Goal: Information Seeking & Learning: Learn about a topic

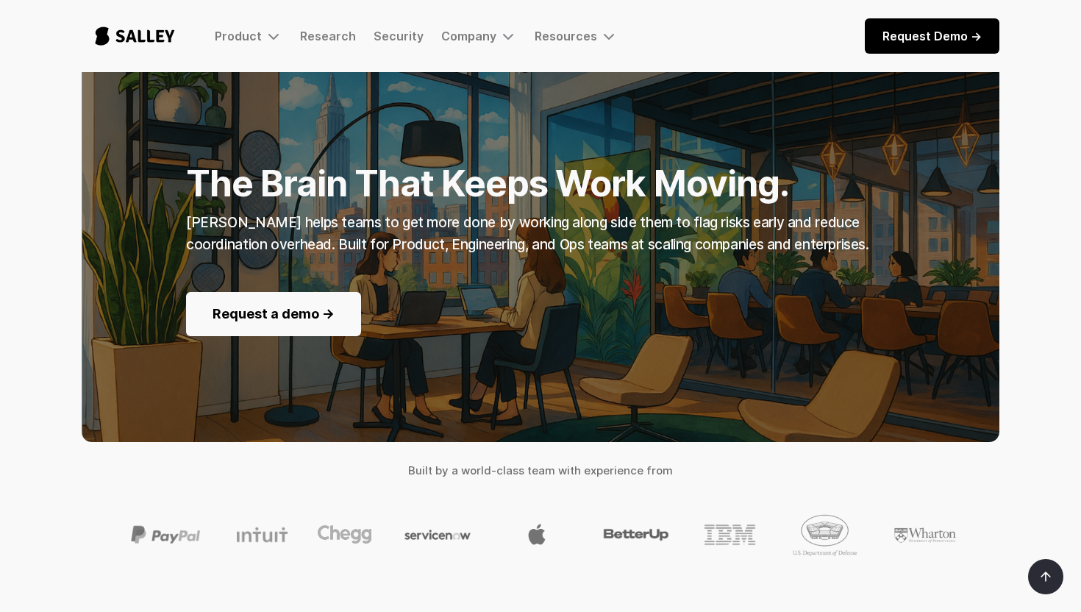
scroll to position [146, 0]
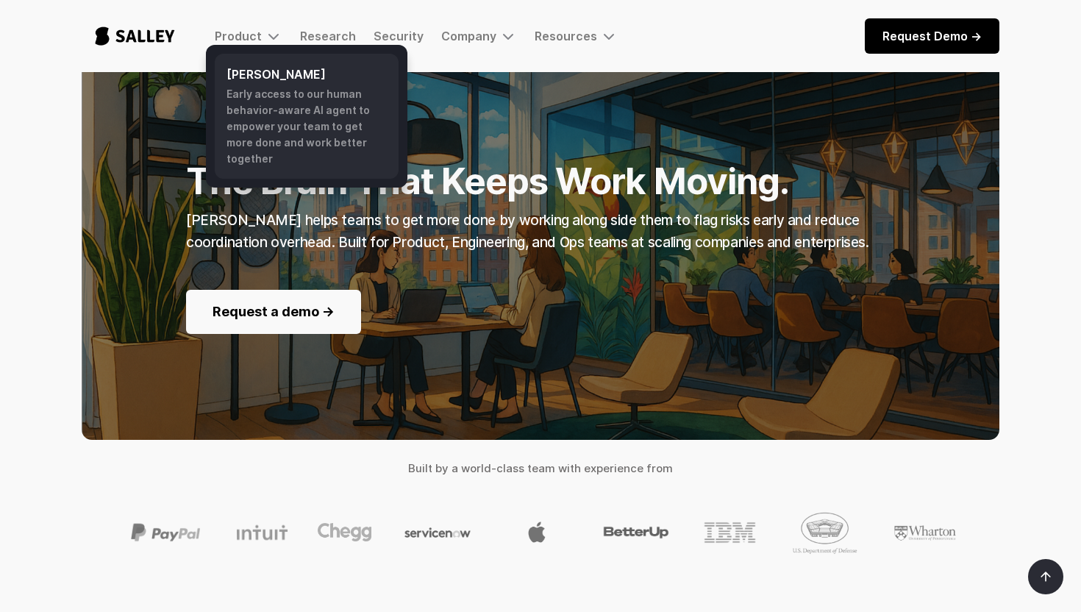
click at [256, 100] on div "Early access to our human behavior-aware AI agent to empower your team to get m…" at bounding box center [307, 126] width 160 height 81
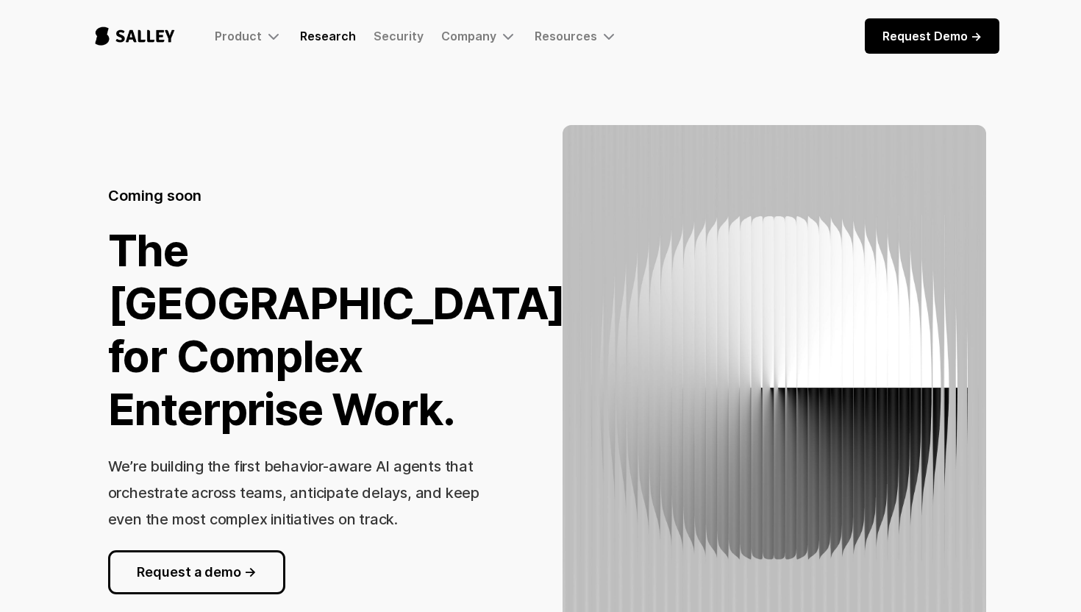
click at [333, 29] on link "Research" at bounding box center [328, 36] width 56 height 15
